Goal: Check status

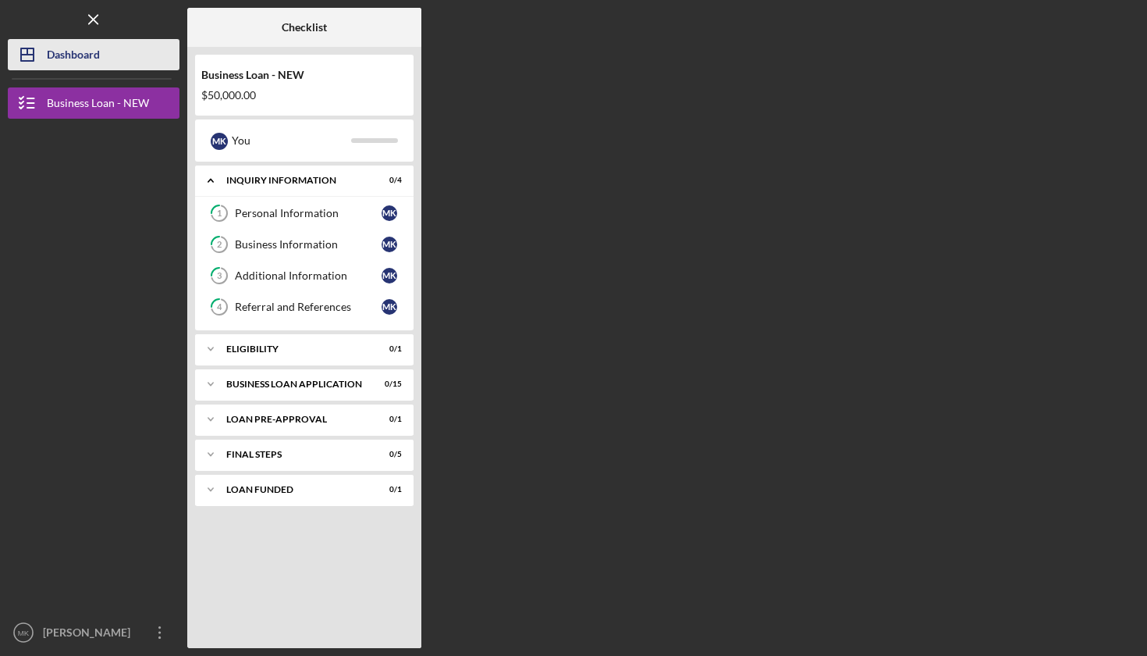
click at [99, 60] on div "Dashboard" at bounding box center [73, 56] width 53 height 35
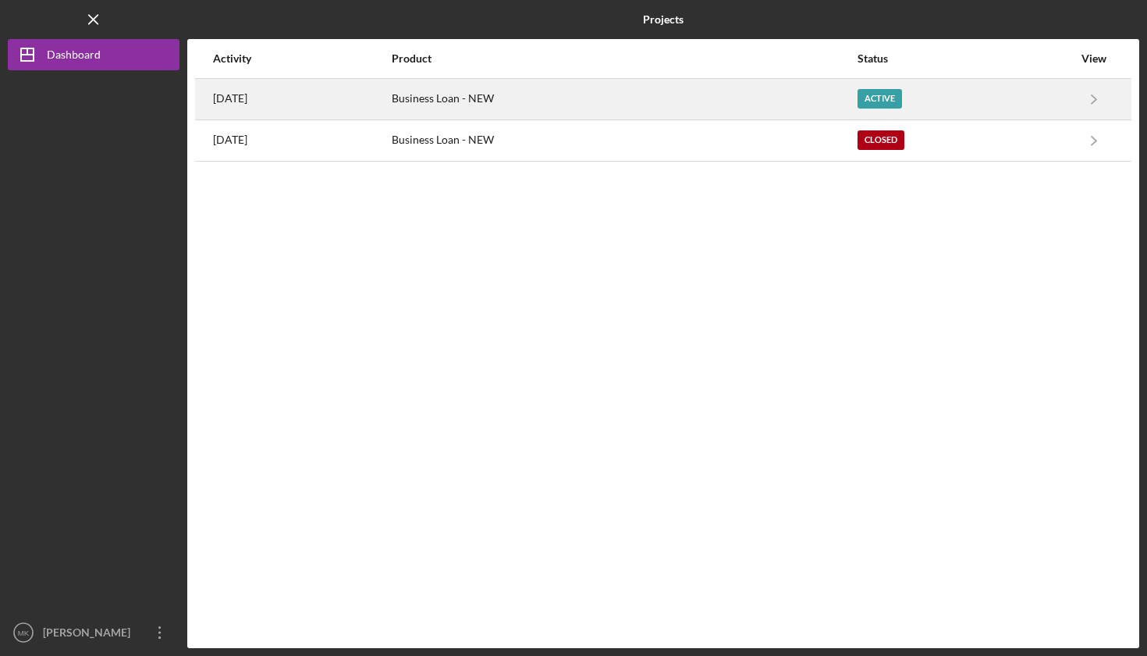
click at [902, 103] on div "Active" at bounding box center [880, 99] width 44 height 20
